Goal: Task Accomplishment & Management: Use online tool/utility

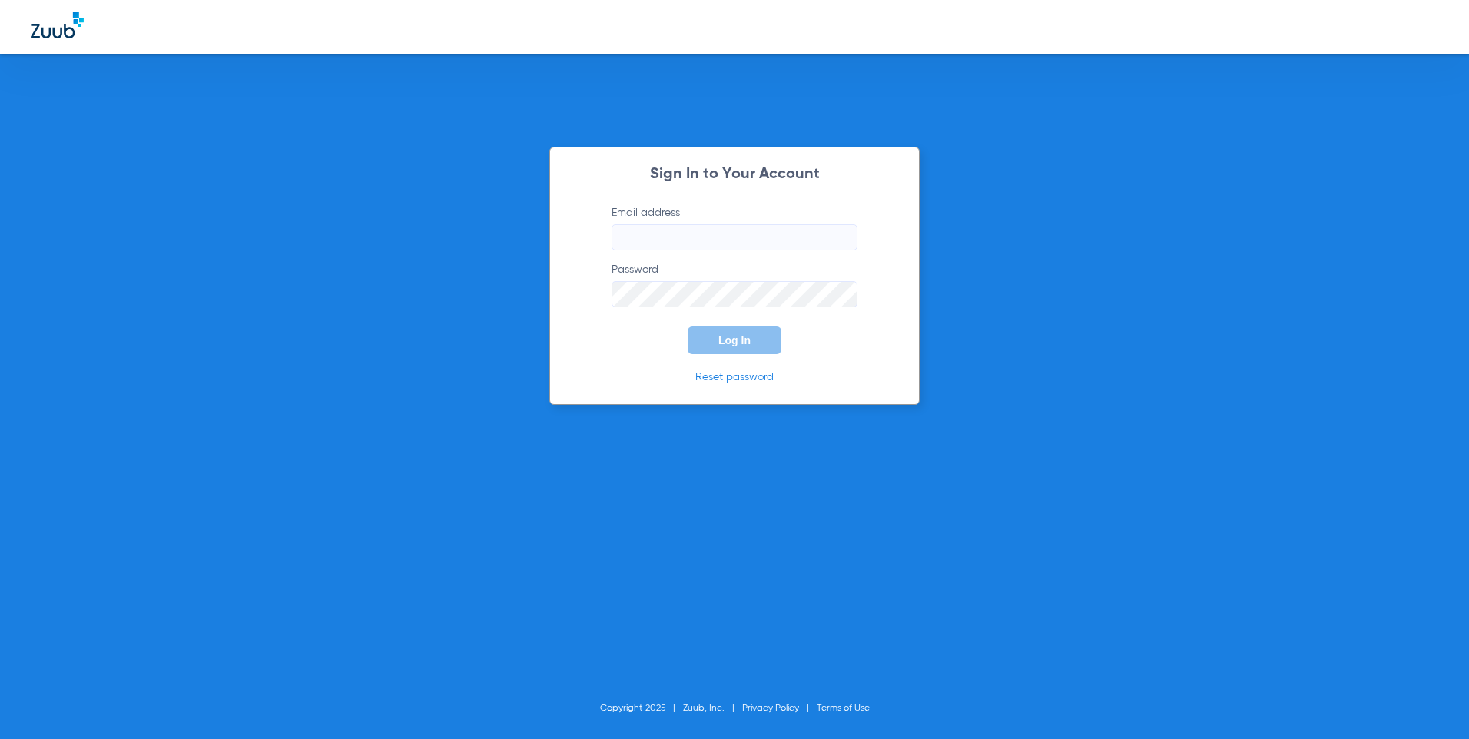
type input "[EMAIL_ADDRESS][DOMAIN_NAME]"
click at [728, 347] on span "Log In" at bounding box center [734, 340] width 32 height 12
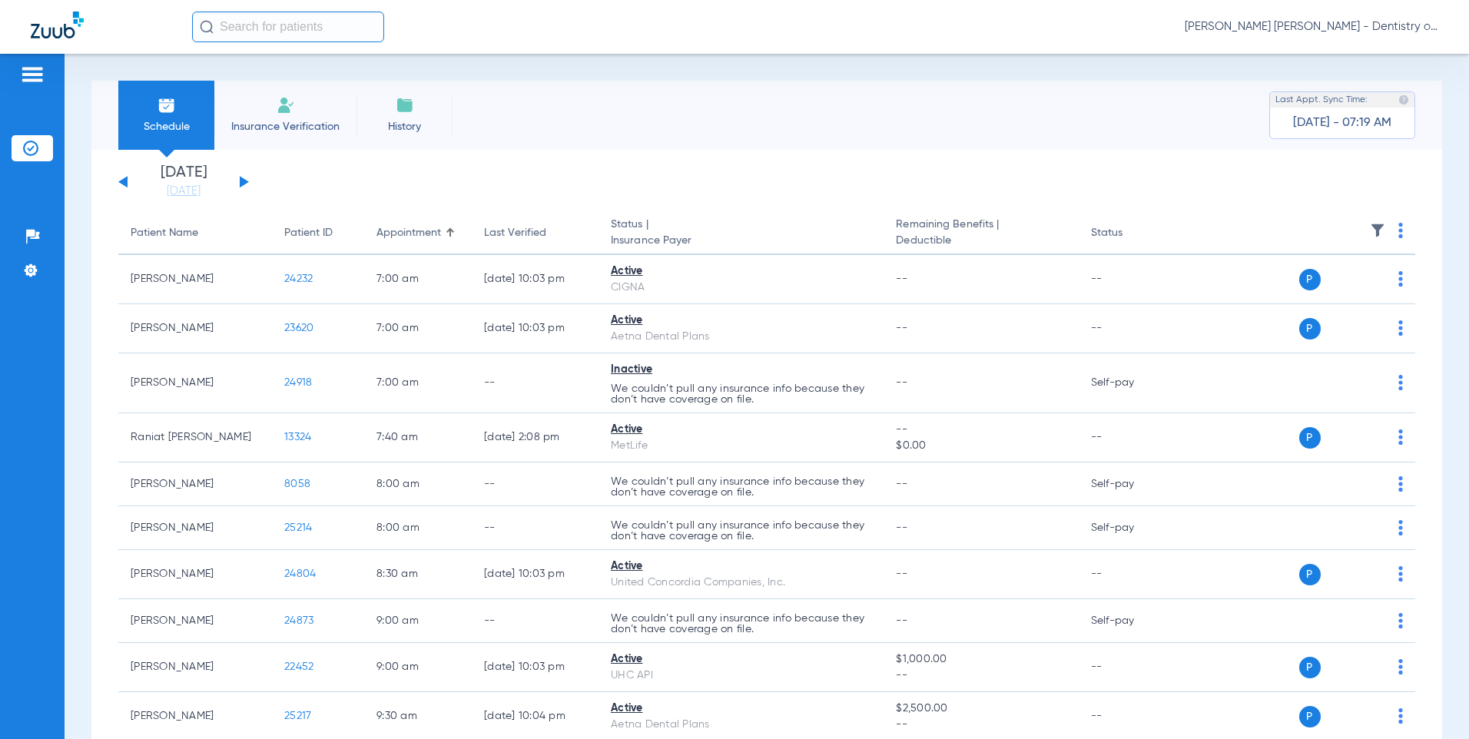
click at [305, 117] on li "Insurance Verification" at bounding box center [285, 115] width 142 height 69
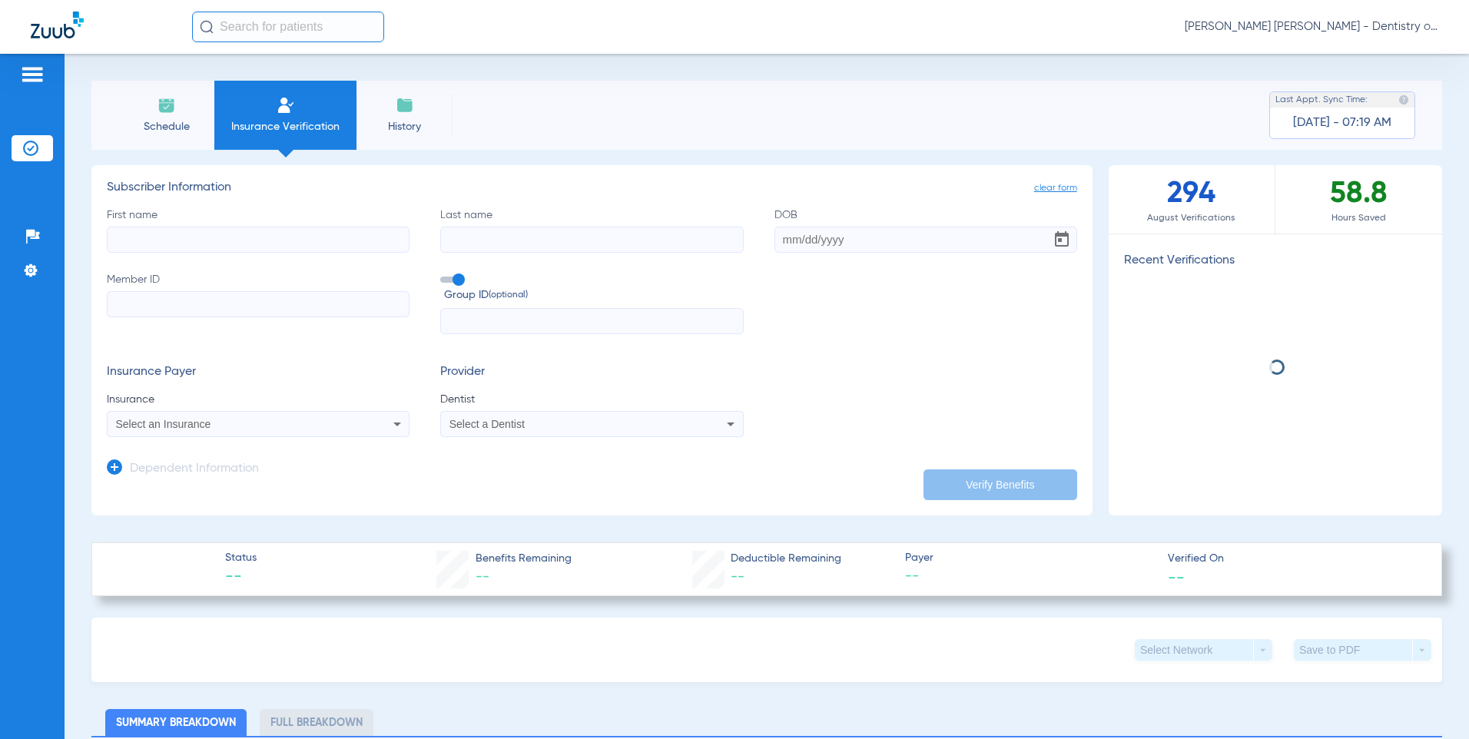
click at [345, 244] on input "First name" at bounding box center [258, 240] width 303 height 26
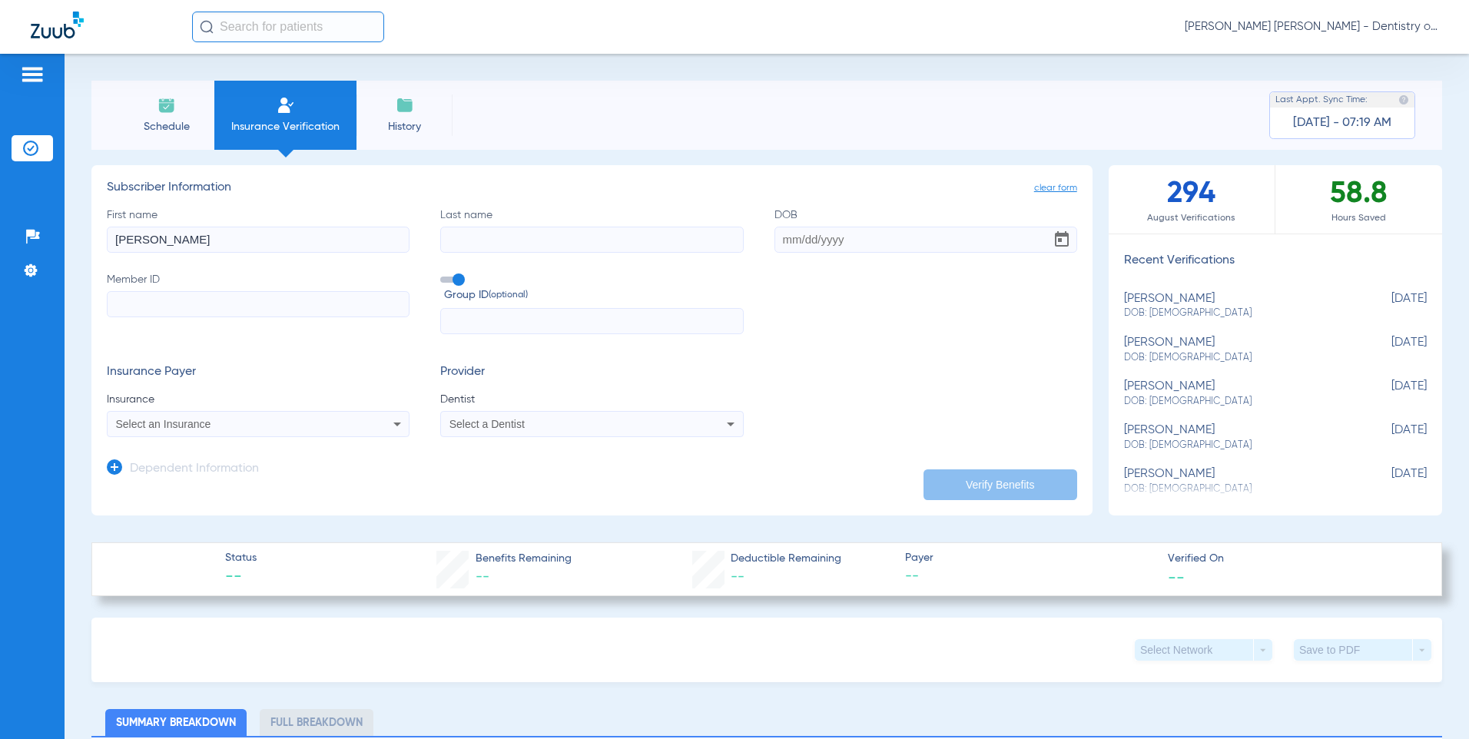
type input "[PERSON_NAME]"
drag, startPoint x: 862, startPoint y: 244, endPoint x: 697, endPoint y: 230, distance: 165.8
click at [697, 230] on div "First name Erica Last name Mitchell DOB Required Member ID Group ID (optional)" at bounding box center [592, 271] width 970 height 128
type input "[DATE]"
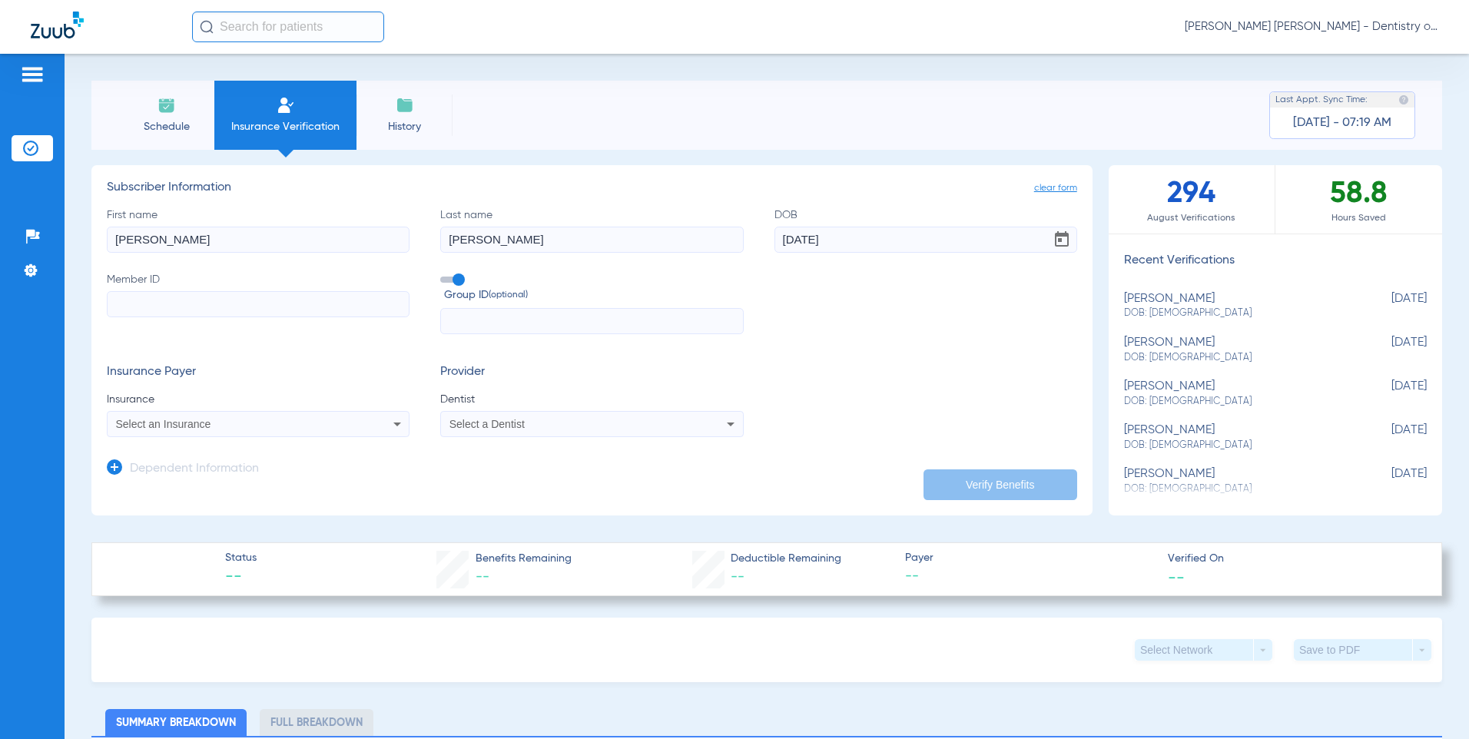
click at [370, 311] on input "Member ID" at bounding box center [258, 304] width 303 height 26
type input "AJW838W16985"
click at [393, 429] on icon at bounding box center [397, 424] width 18 height 18
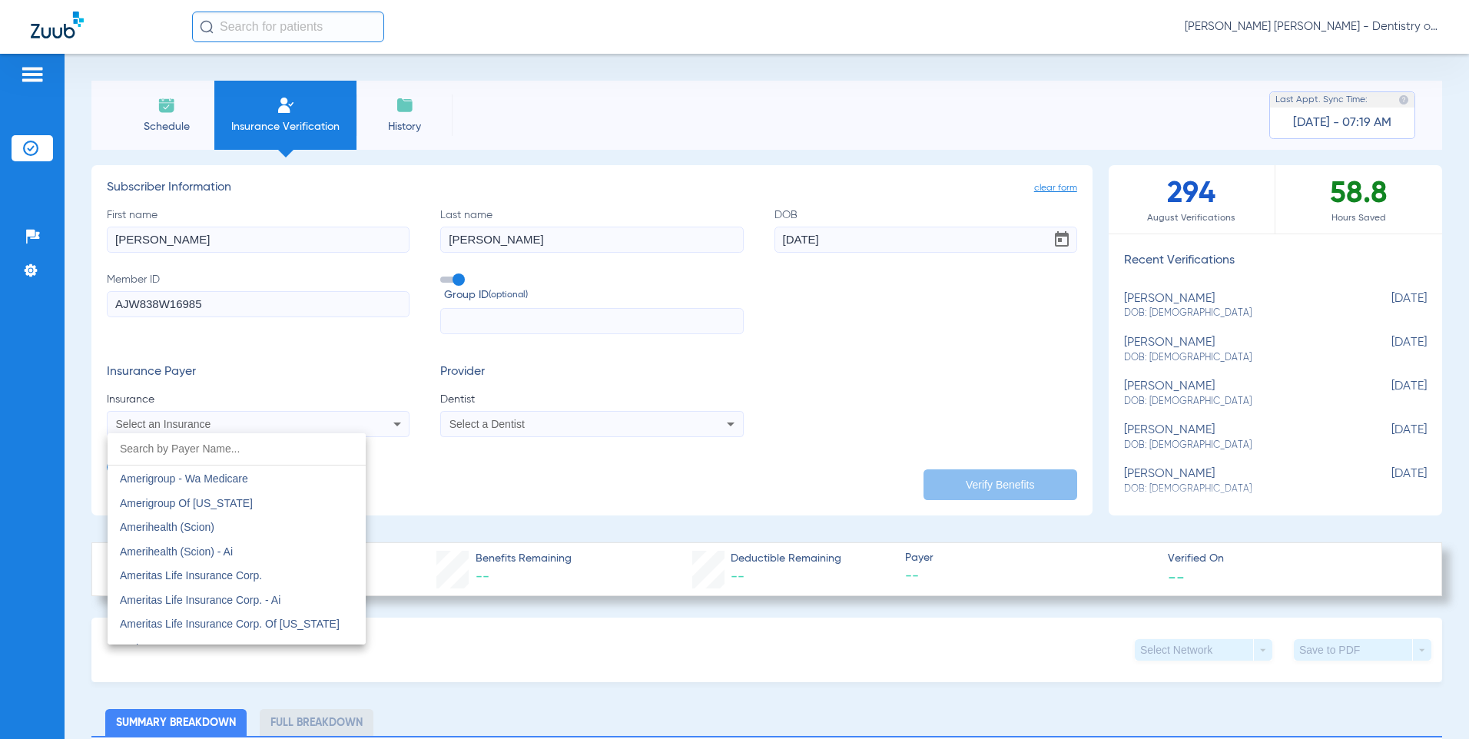
scroll to position [461, 0]
click at [187, 614] on mat-option "Anthem" at bounding box center [237, 622] width 258 height 25
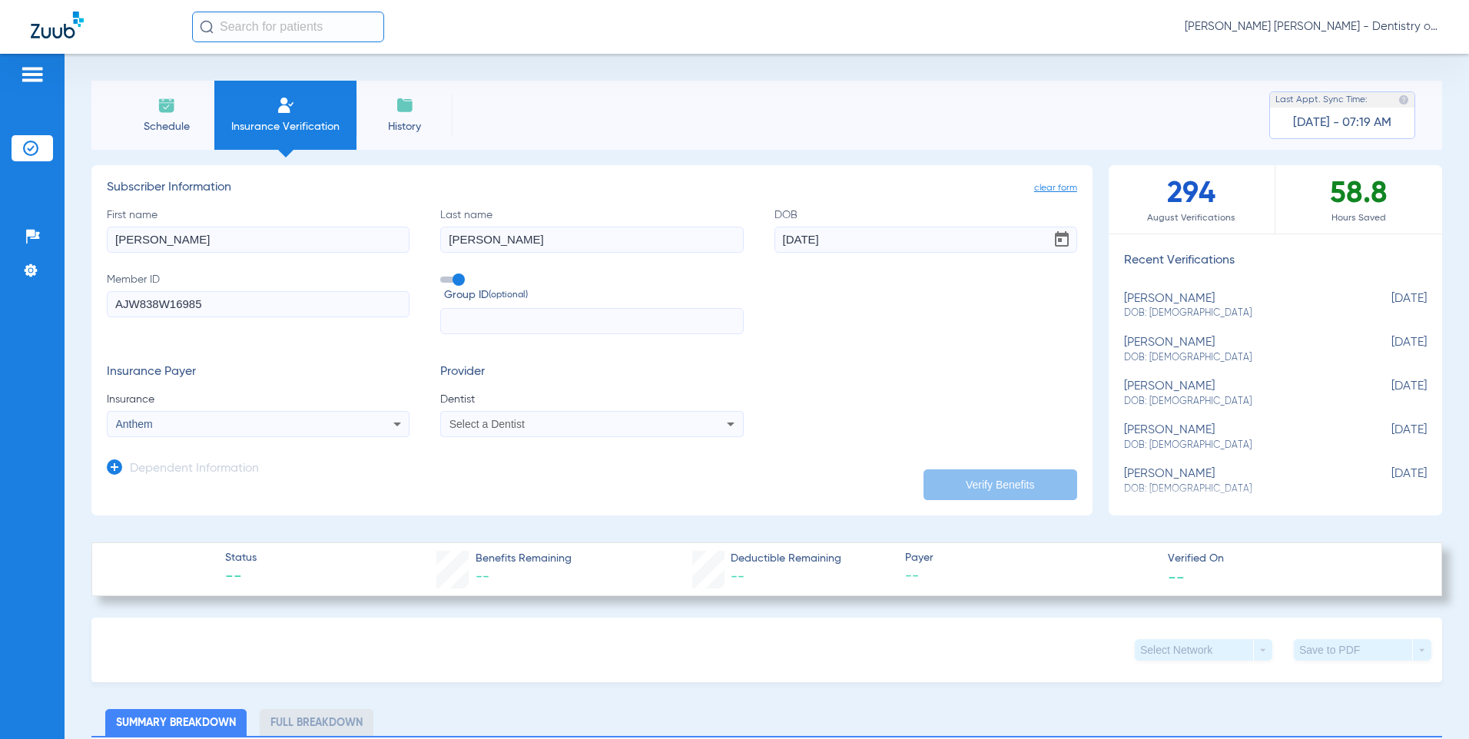
click at [707, 418] on div "Select a Dentist" at bounding box center [591, 424] width 301 height 18
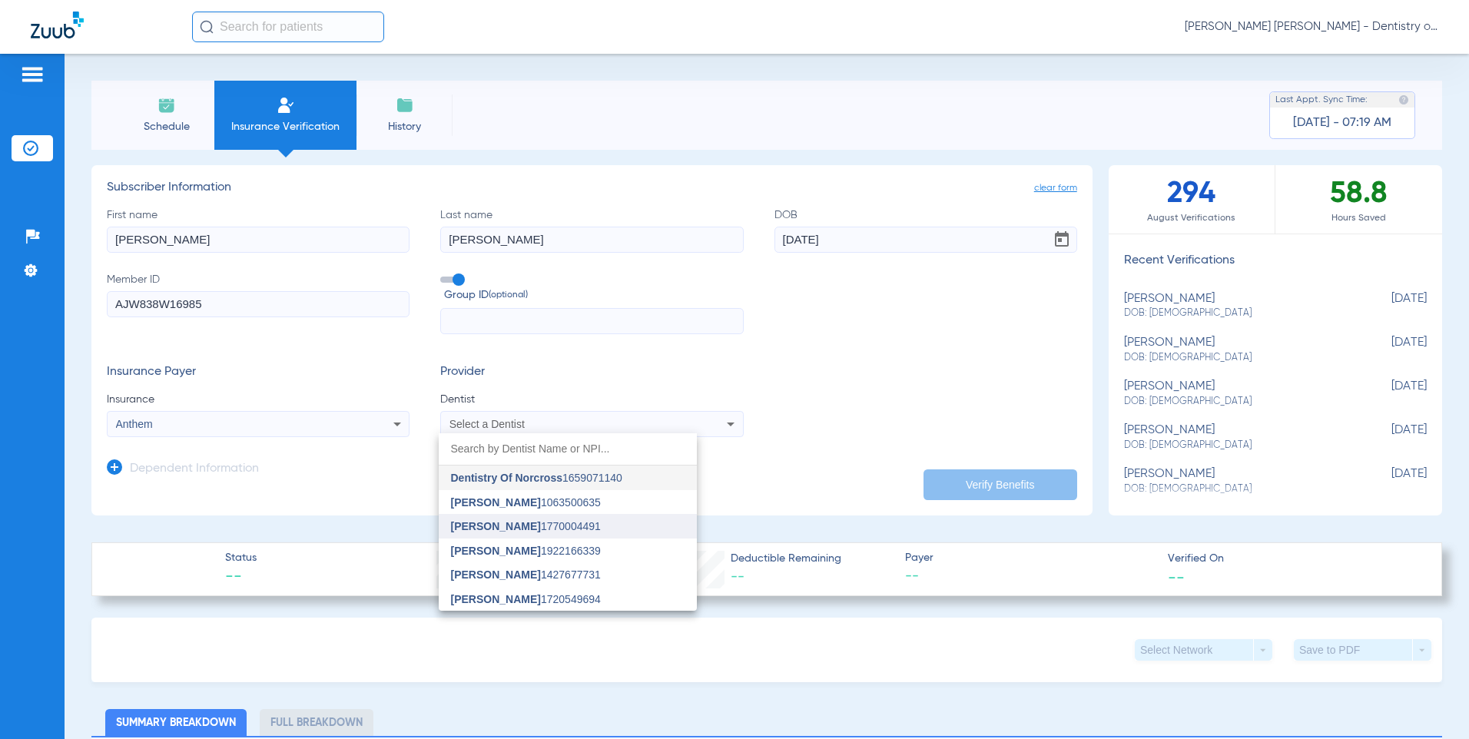
click at [522, 519] on mat-option "Shola Adesoji 1770004491" at bounding box center [568, 526] width 258 height 25
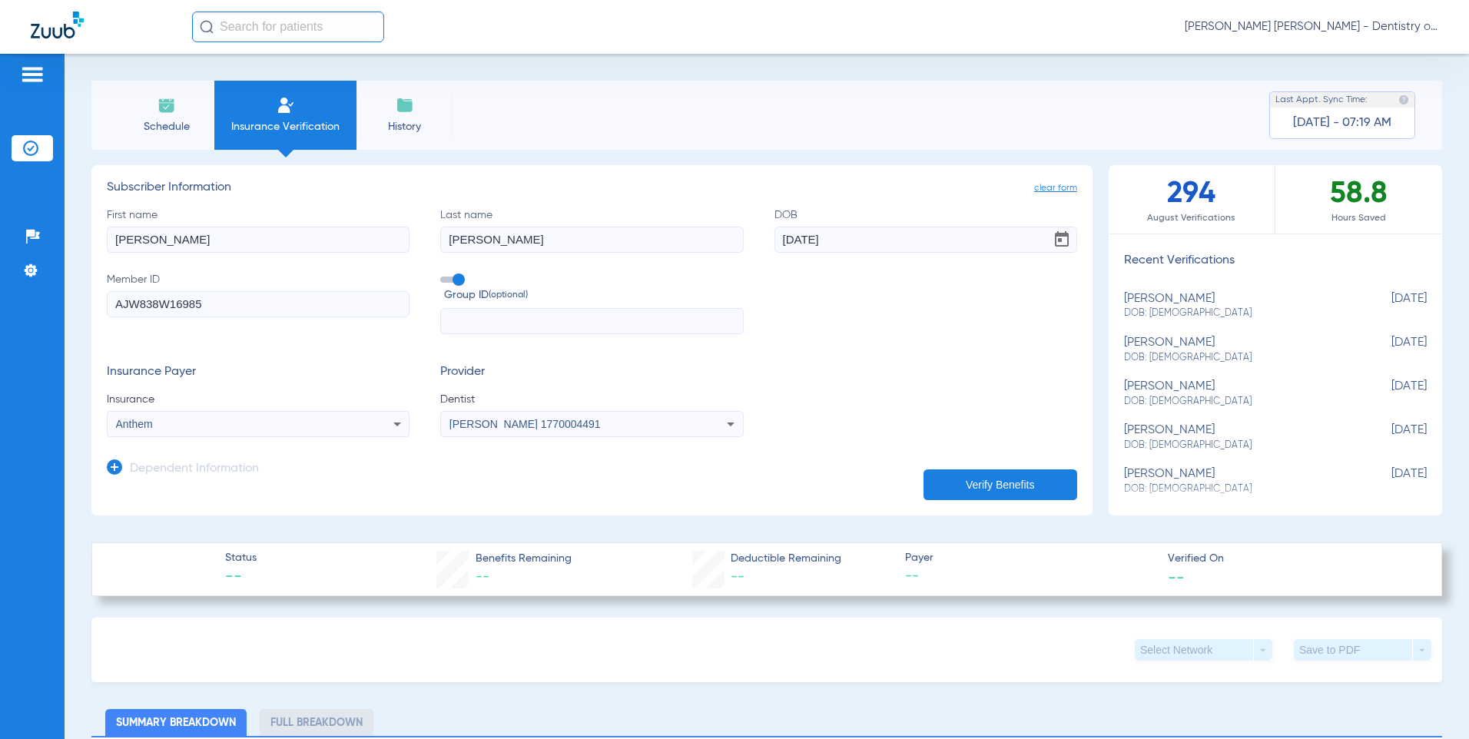
click at [980, 486] on button "Verify Benefits" at bounding box center [1000, 484] width 154 height 31
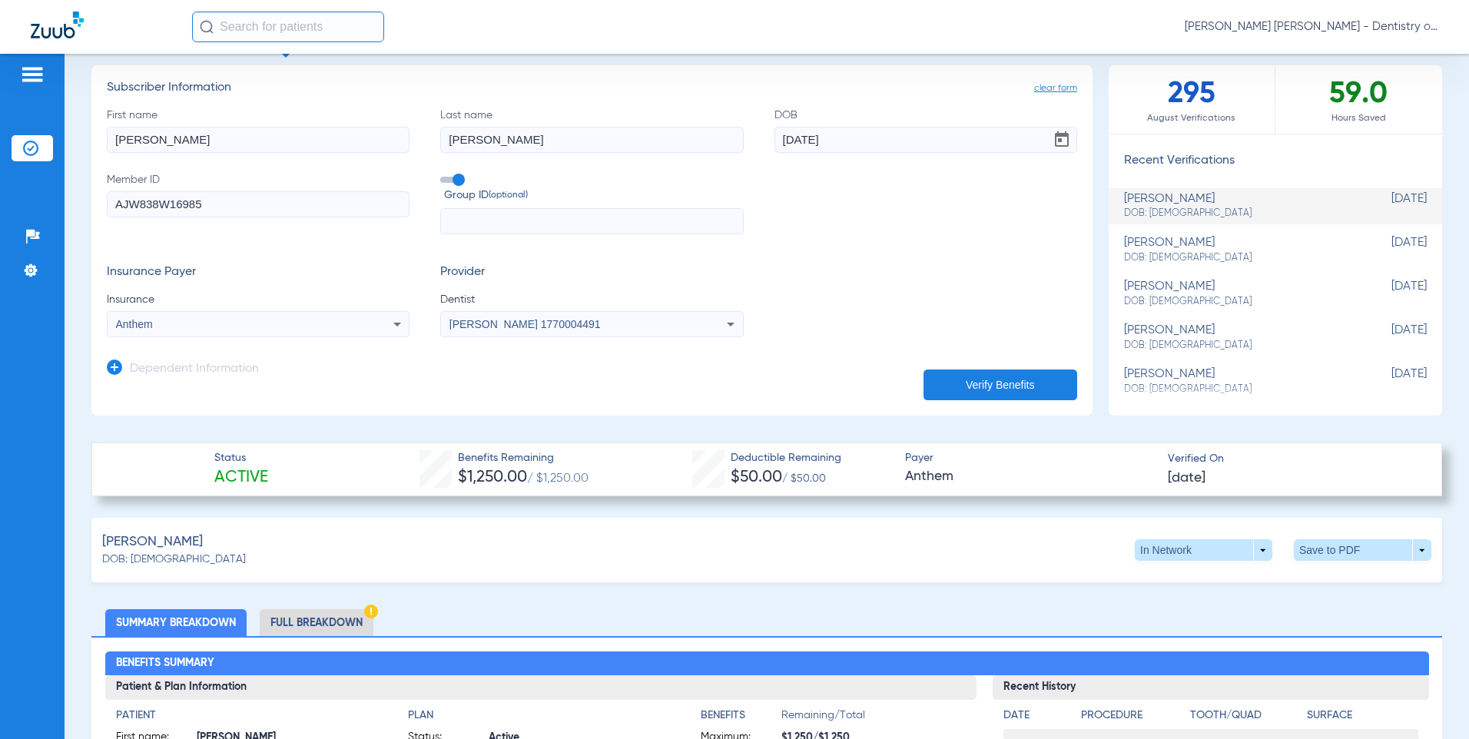
scroll to position [0, 0]
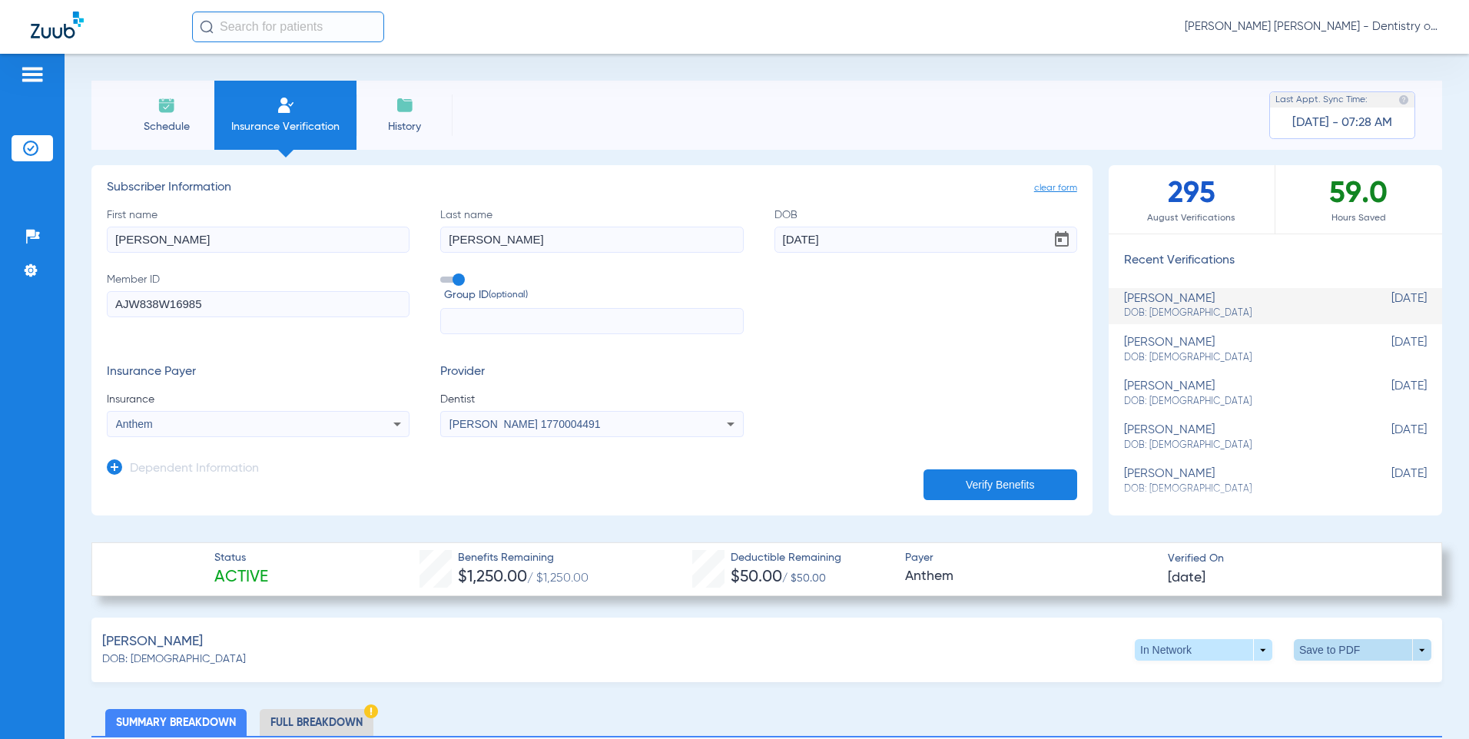
click at [1405, 653] on span at bounding box center [1363, 650] width 138 height 22
click at [1242, 680] on span "Save to PDF" at bounding box center [1235, 679] width 61 height 11
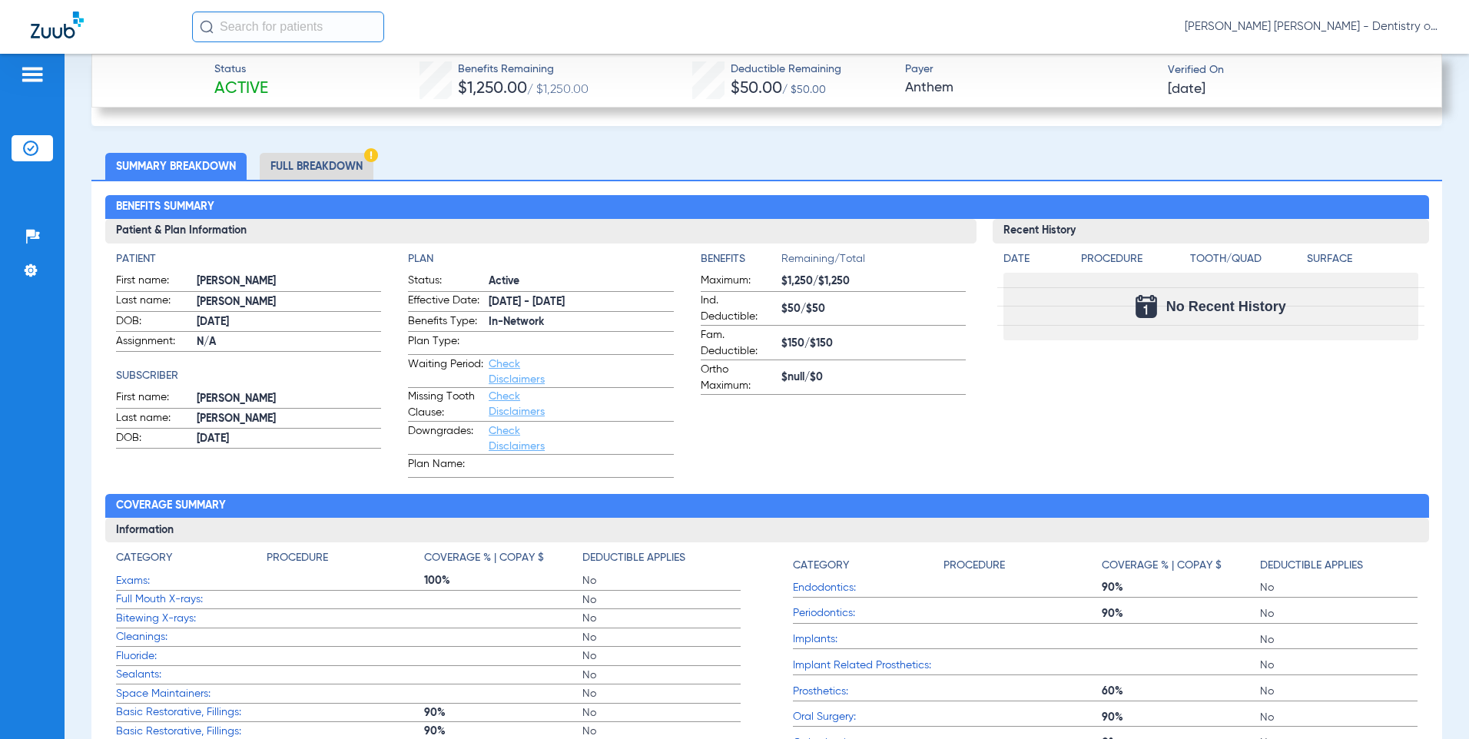
scroll to position [461, 0]
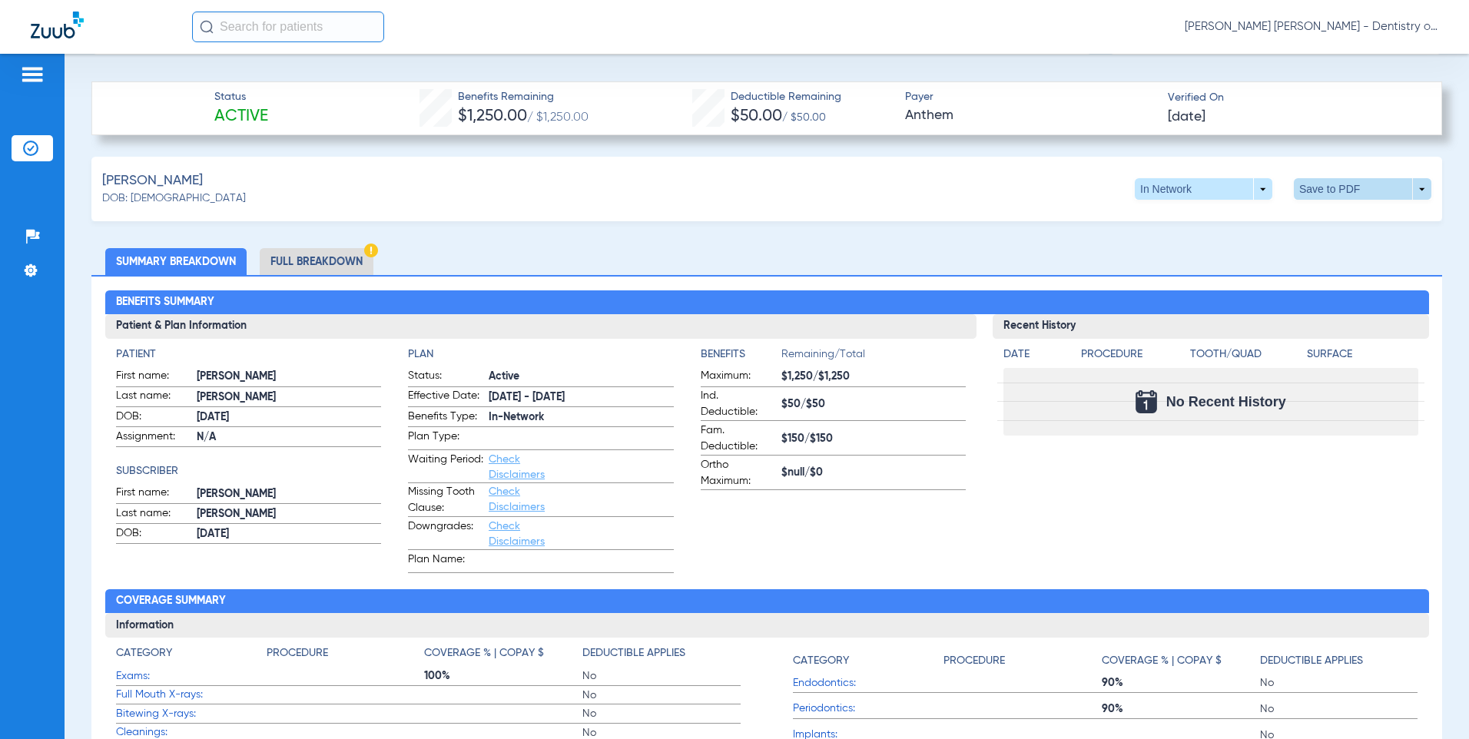
click at [1404, 191] on span at bounding box center [1363, 189] width 138 height 22
click at [1423, 186] on div at bounding box center [734, 369] width 1469 height 739
click at [1400, 186] on span at bounding box center [1363, 189] width 138 height 22
click at [1382, 236] on div at bounding box center [734, 369] width 1469 height 739
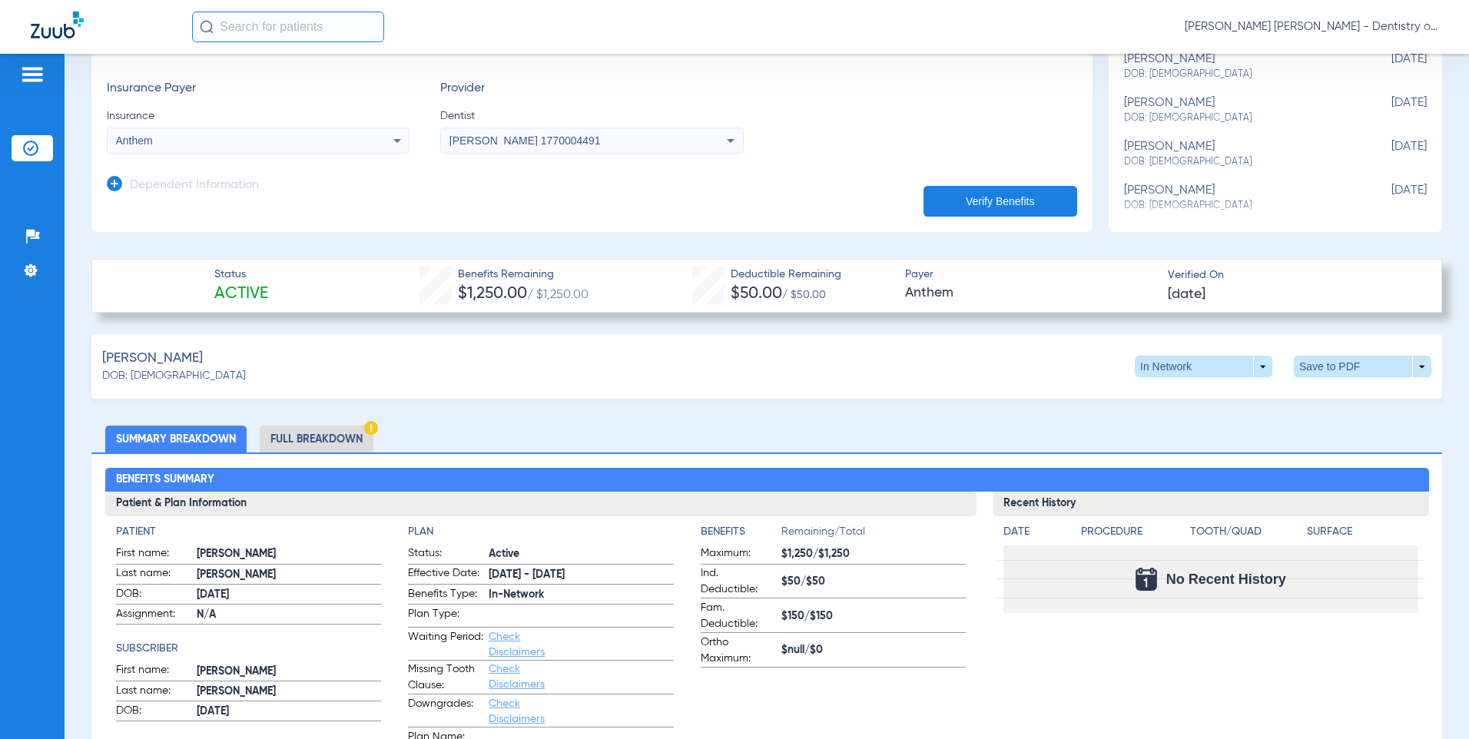
scroll to position [307, 0]
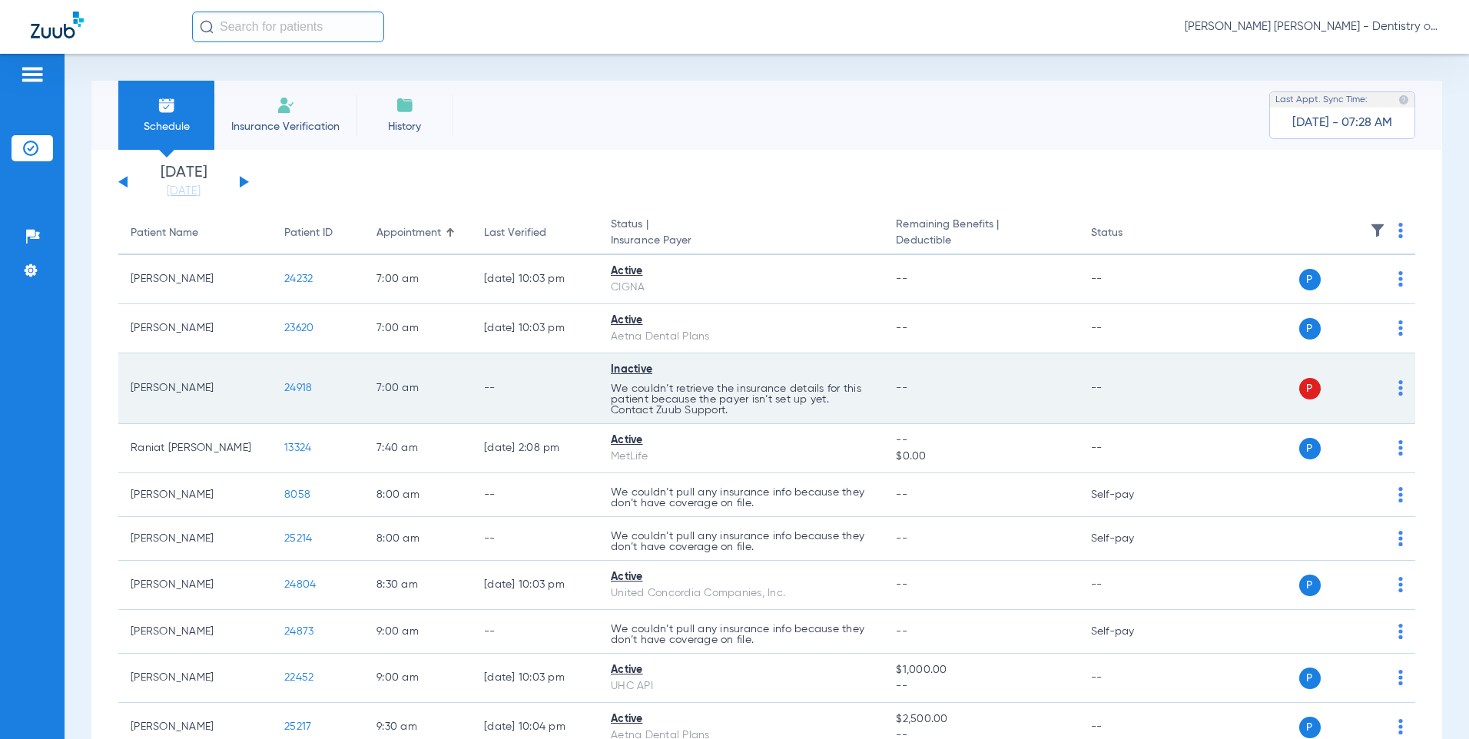
click at [304, 383] on span "24918" at bounding box center [298, 388] width 28 height 11
